Goal: Transaction & Acquisition: Obtain resource

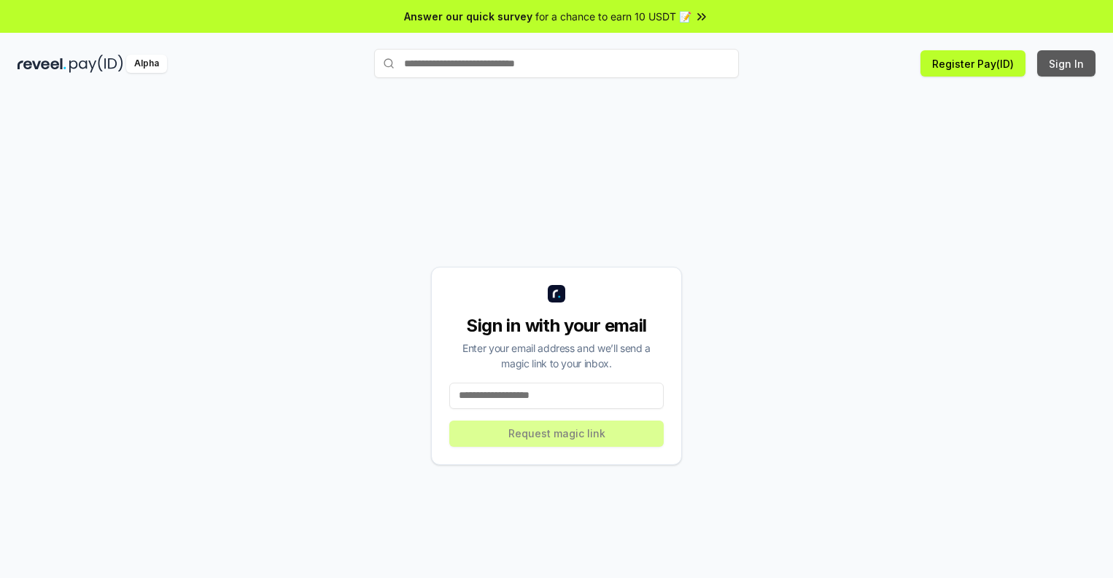
click at [1067, 63] on button "Sign In" at bounding box center [1066, 63] width 58 height 26
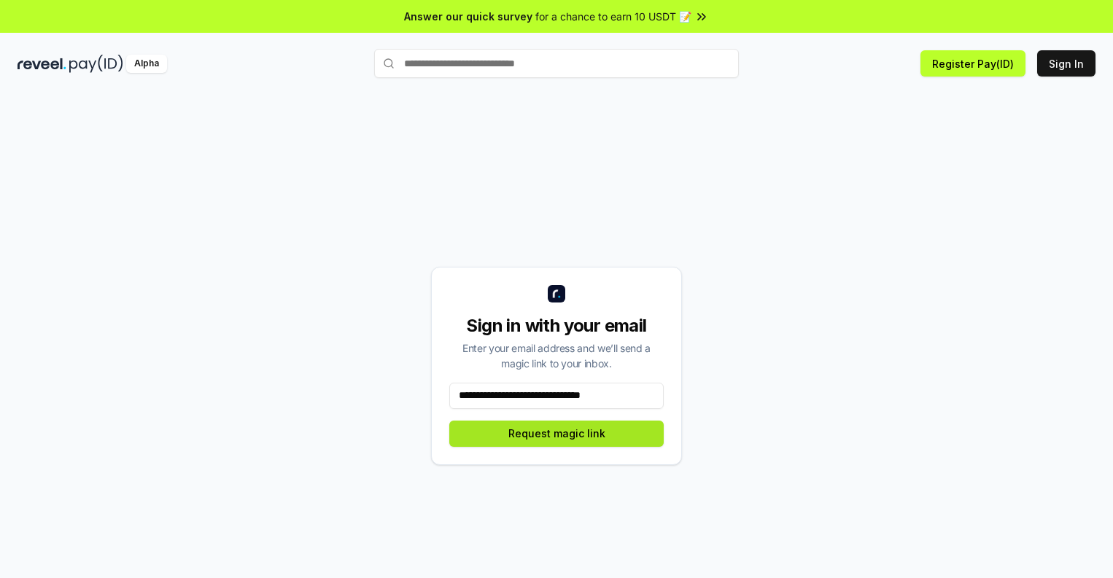
type input "**********"
click at [556, 433] on button "Request magic link" at bounding box center [556, 434] width 214 height 26
